Goal: Information Seeking & Learning: Learn about a topic

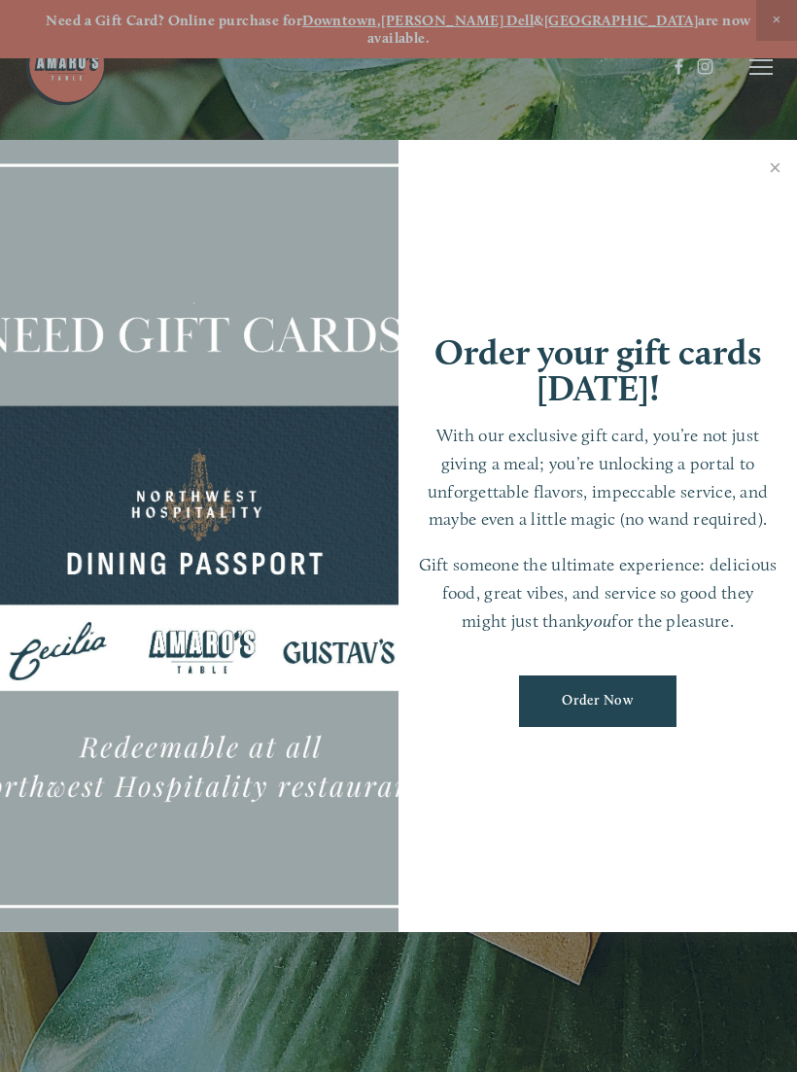
click at [774, 174] on link "Close" at bounding box center [775, 170] width 38 height 54
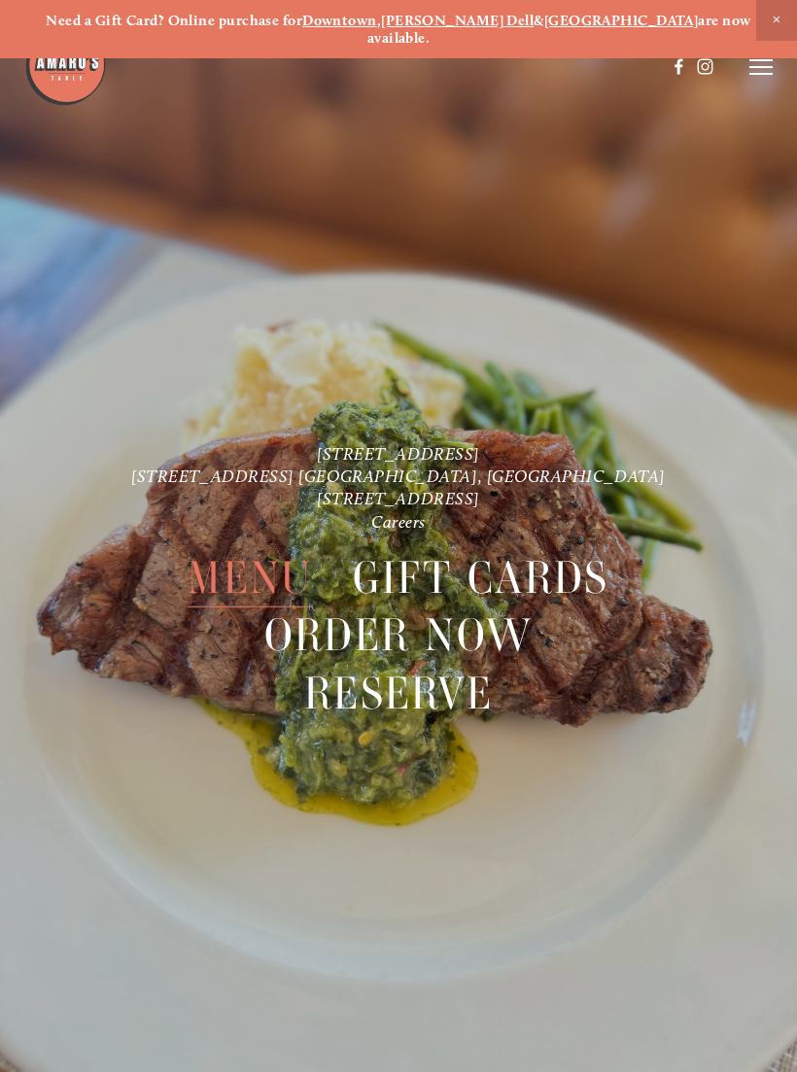
click at [781, 17] on span "Close Announcement" at bounding box center [776, 20] width 41 height 41
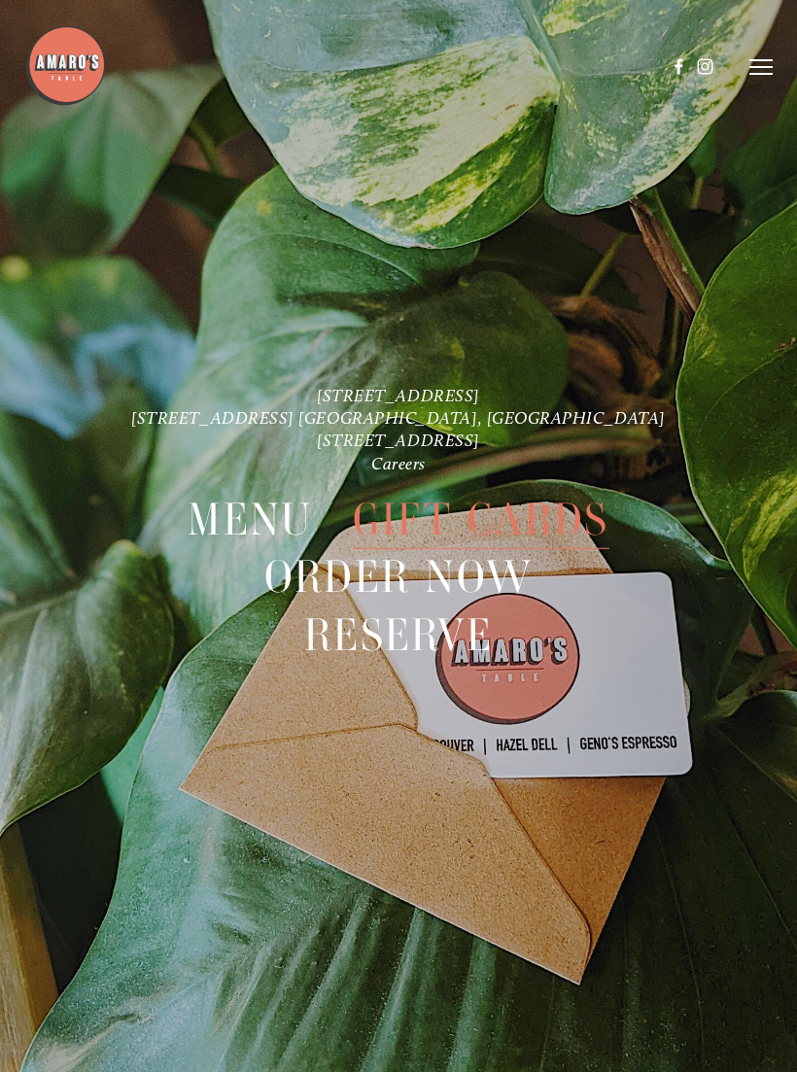
click at [767, 74] on line at bounding box center [761, 74] width 23 height 0
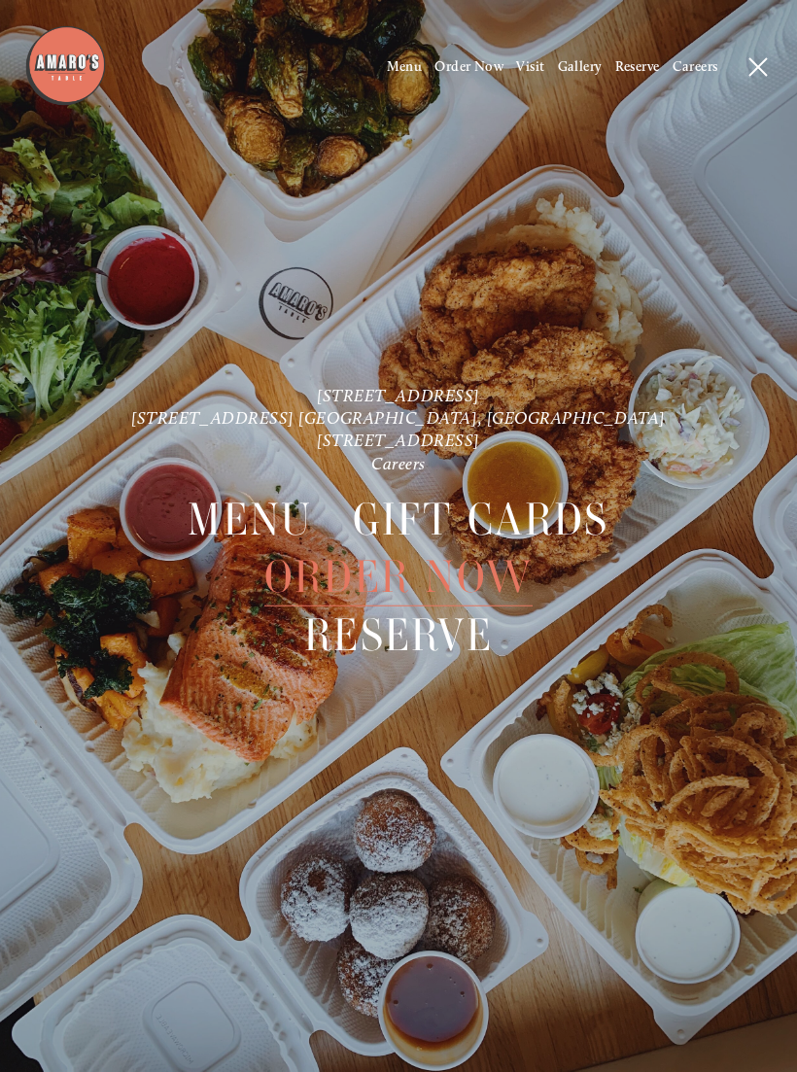
click at [591, 67] on span "Gallery" at bounding box center [580, 66] width 45 height 17
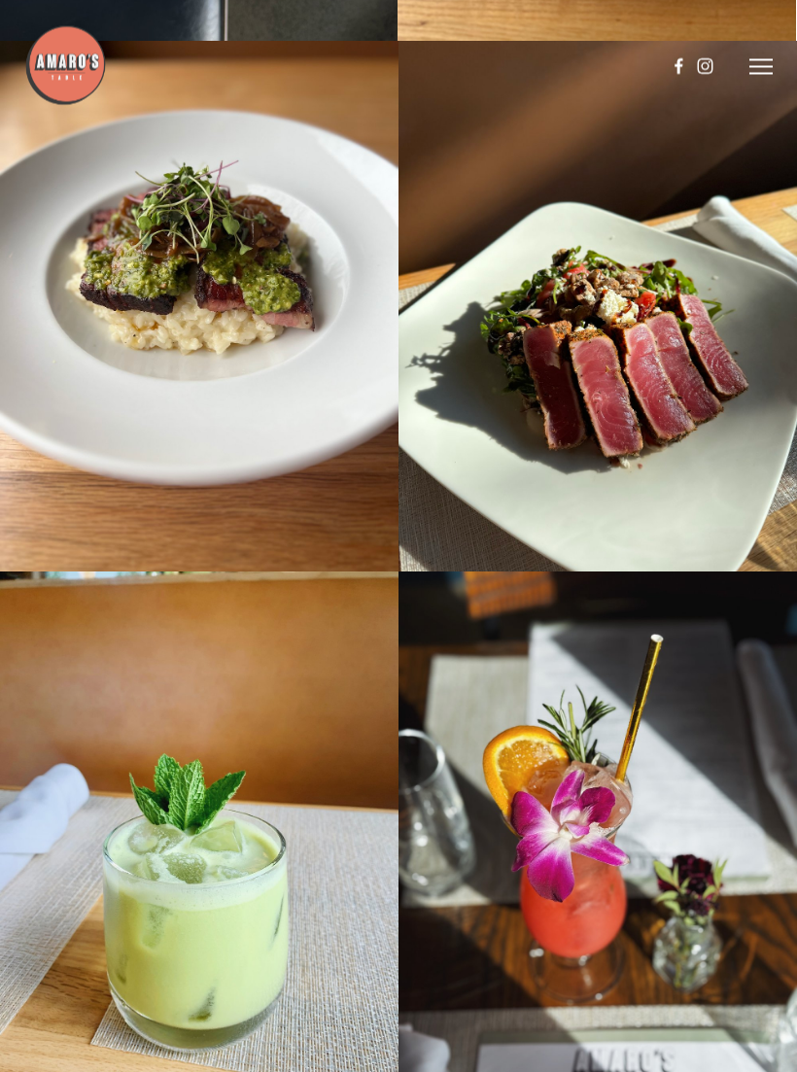
scroll to position [13417, 0]
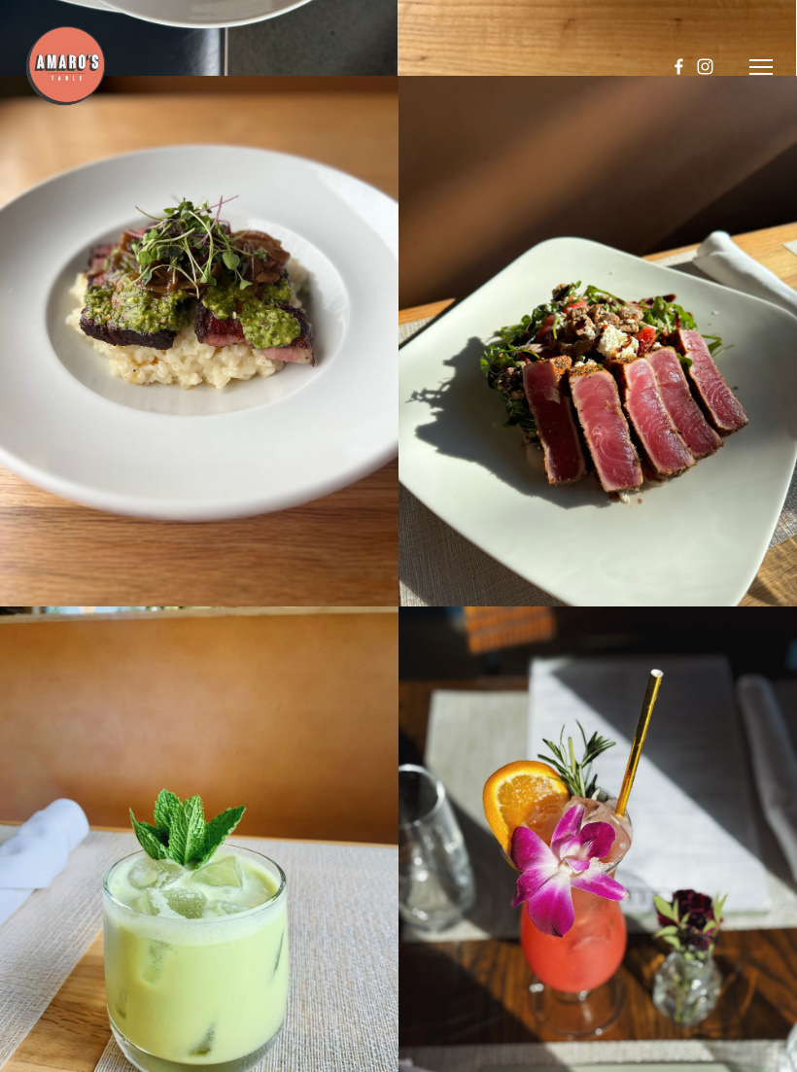
click at [765, 67] on line at bounding box center [761, 67] width 23 height 0
click at [756, 72] on icon at bounding box center [759, 67] width 18 height 18
click at [761, 68] on icon at bounding box center [761, 67] width 23 height 18
click at [406, 69] on span "Menu" at bounding box center [405, 66] width 36 height 17
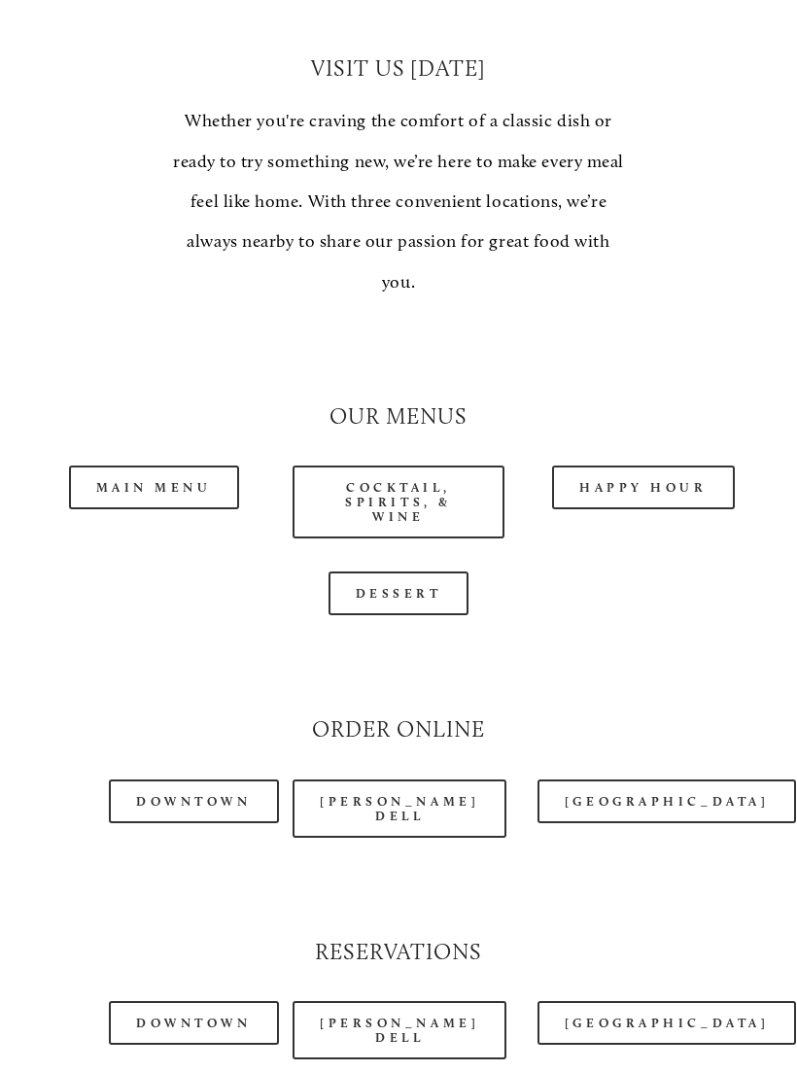
scroll to position [1429, 0]
click at [175, 468] on link "Main Menu" at bounding box center [154, 488] width 170 height 44
click at [621, 479] on link "Happy Hour" at bounding box center [643, 488] width 183 height 44
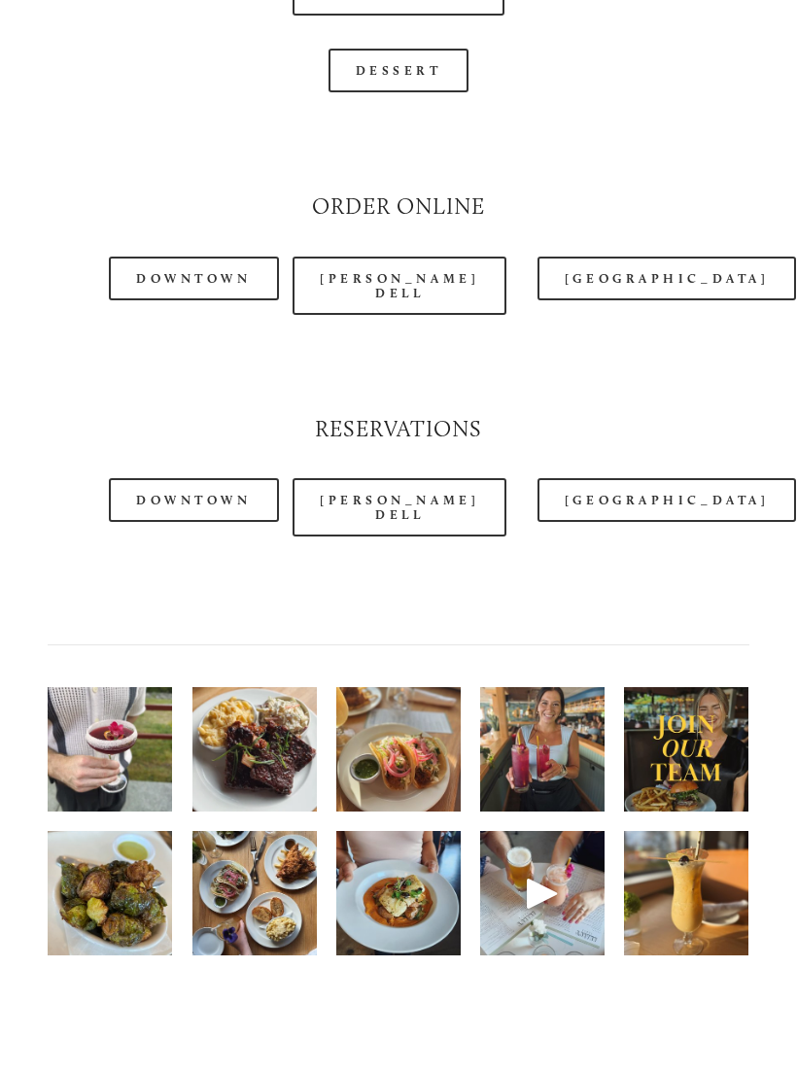
scroll to position [1967, 0]
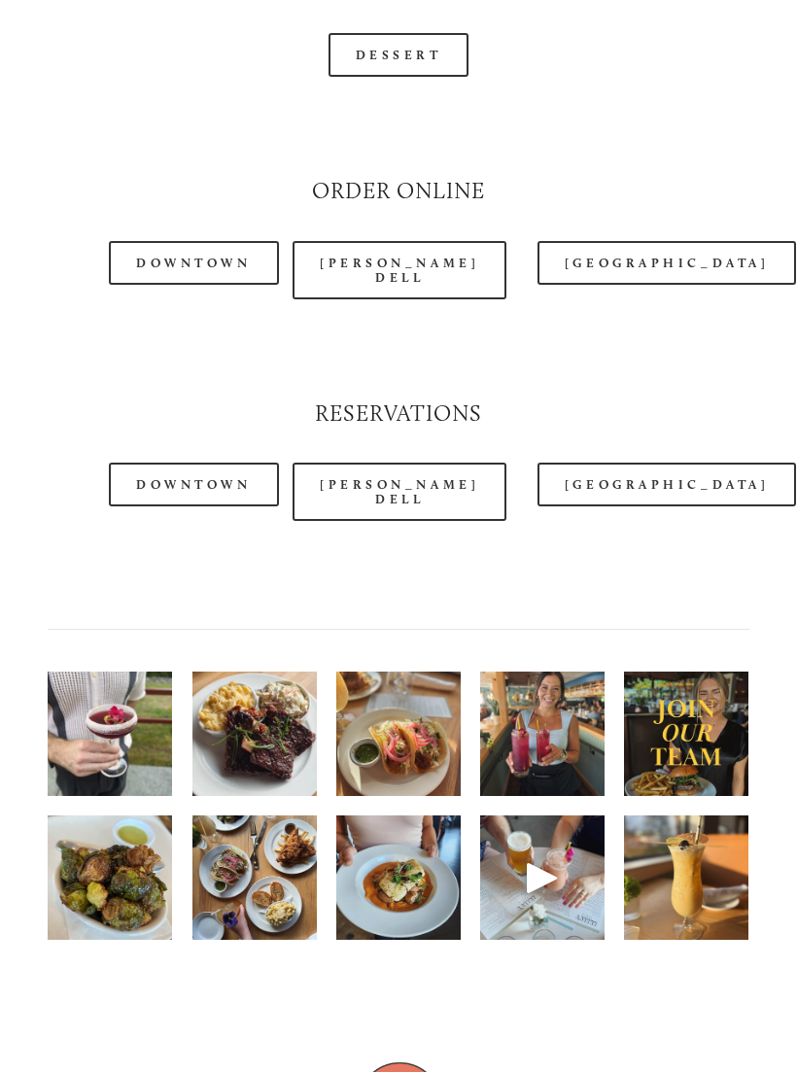
click at [548, 723] on img at bounding box center [542, 735] width 124 height 156
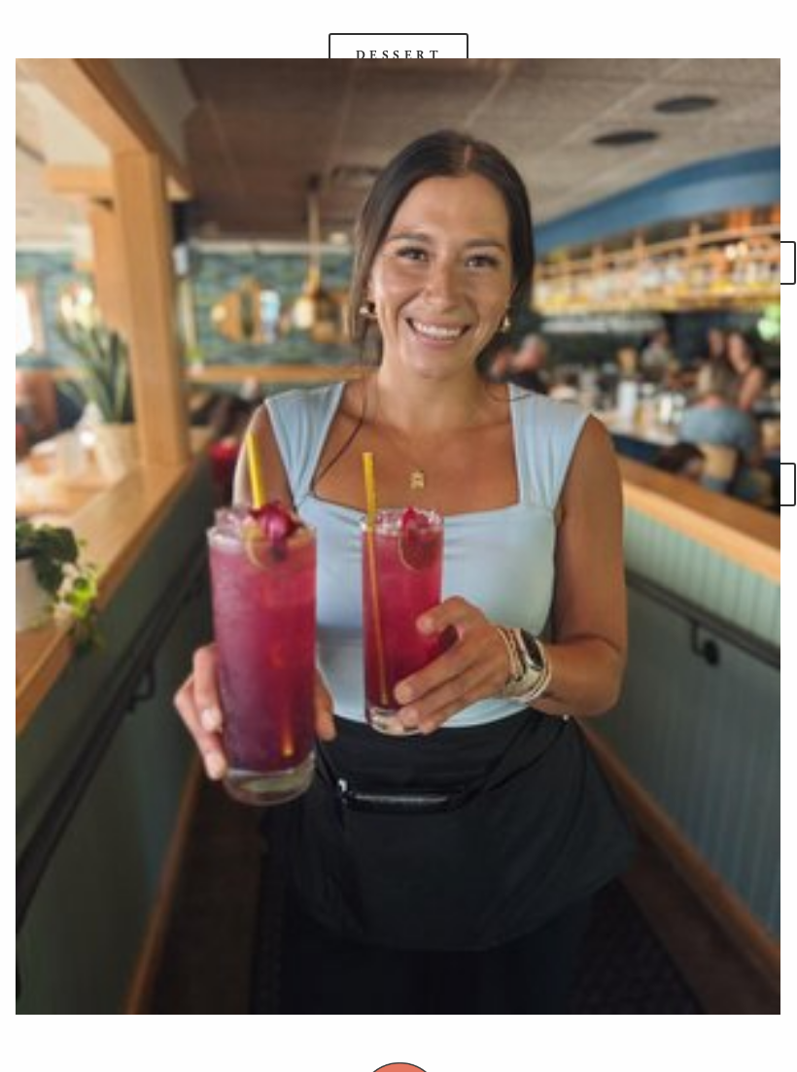
scroll to position [1968, 0]
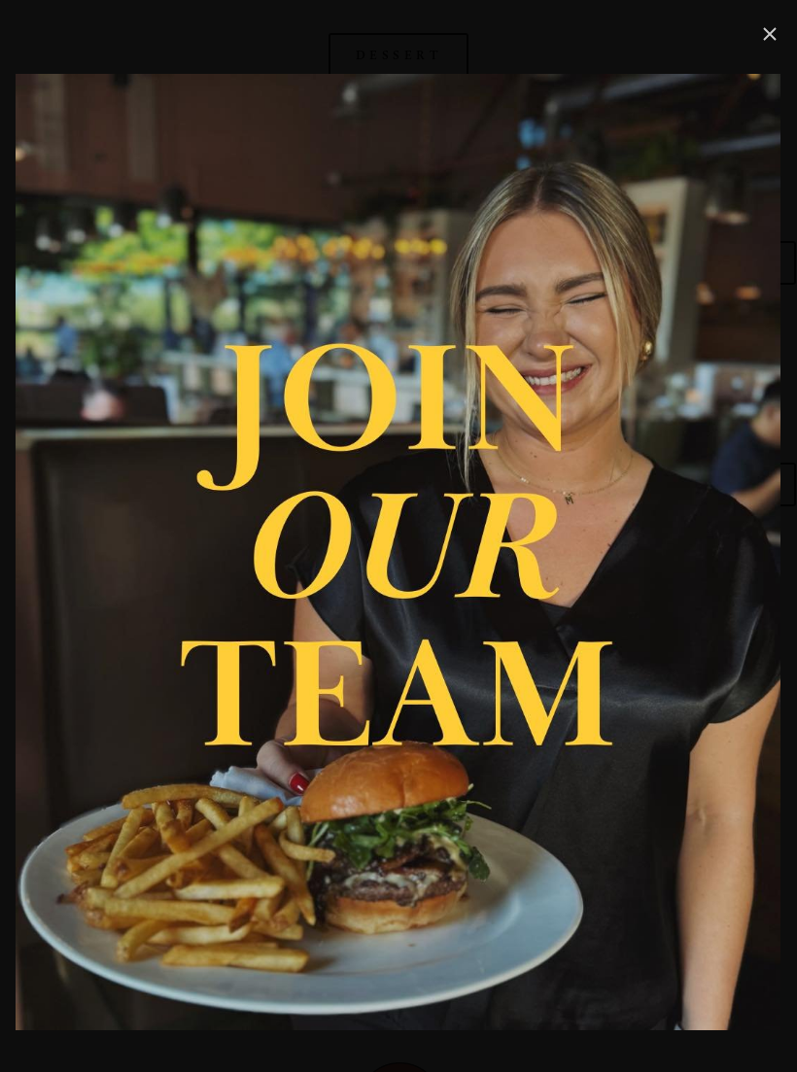
click at [774, 46] on link "Close" at bounding box center [769, 33] width 23 height 23
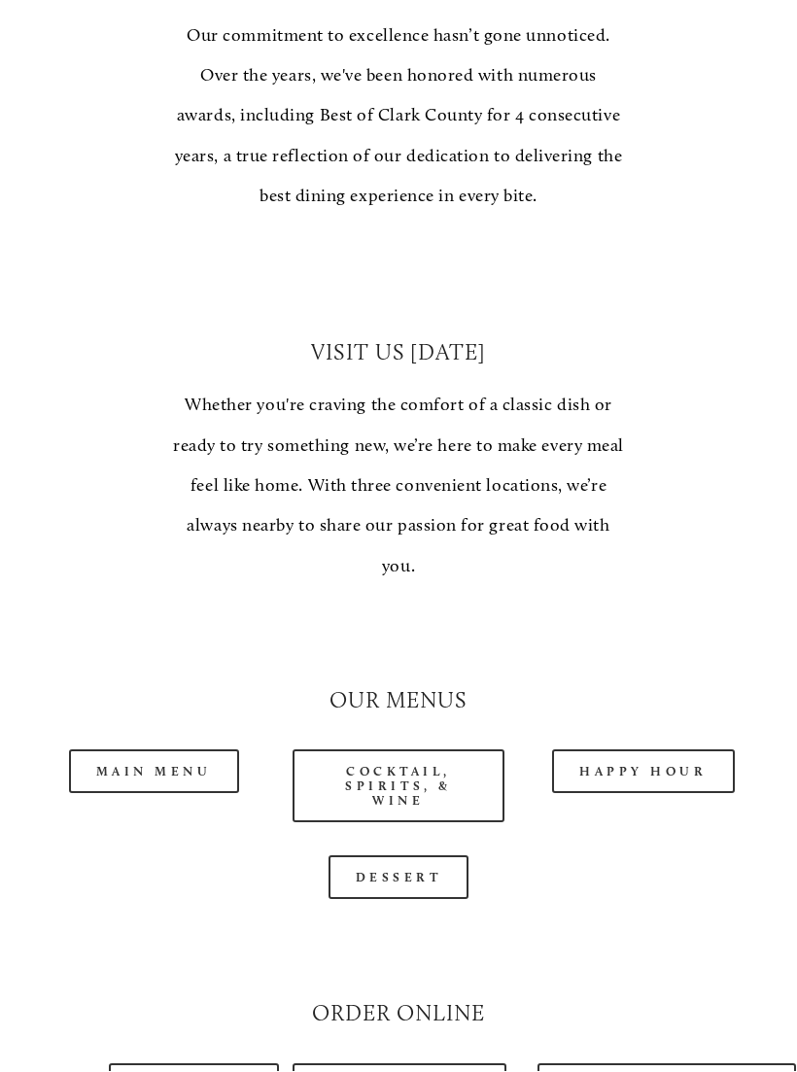
scroll to position [1146, 0]
